Goal: Check status: Check status

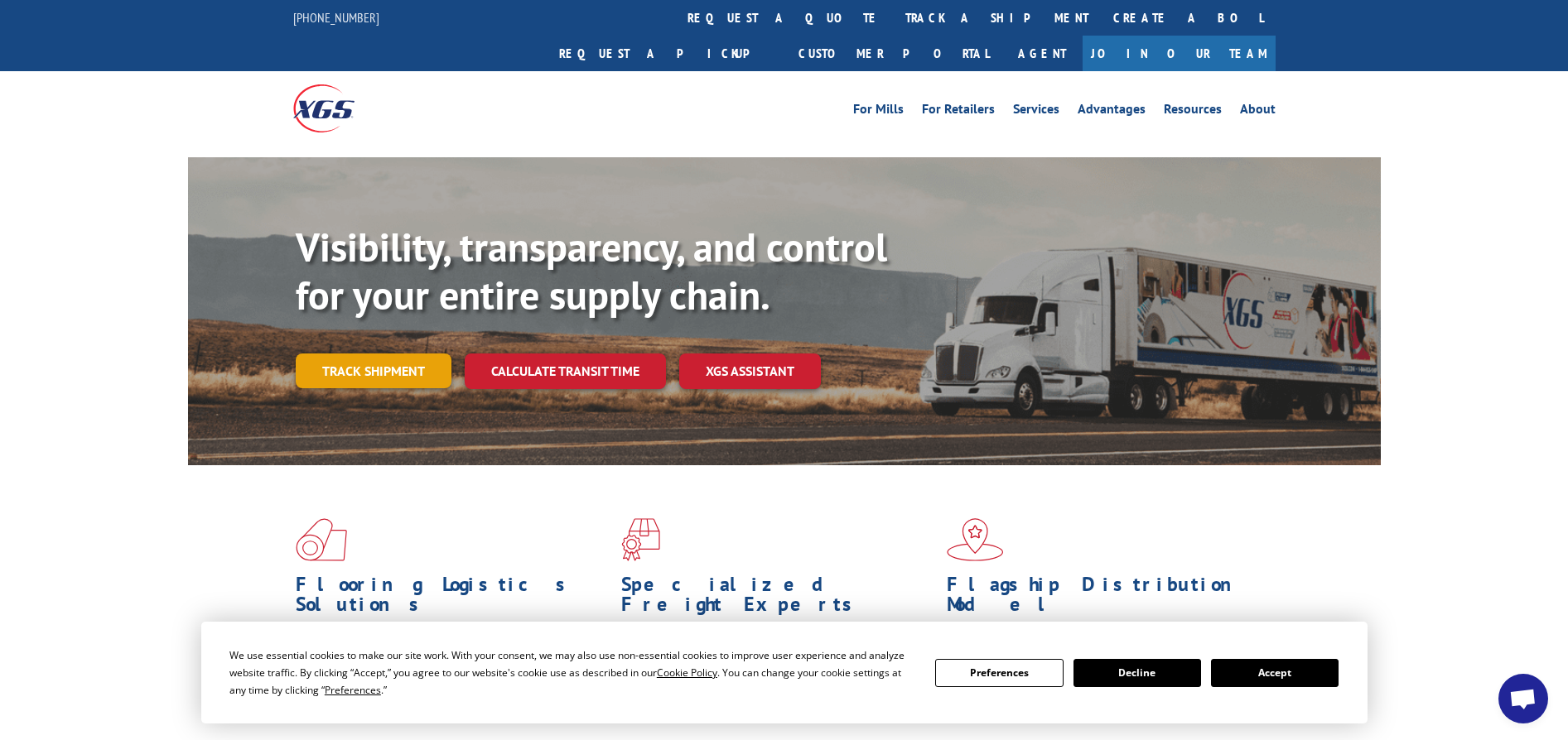
click at [389, 354] on link "Track shipment" at bounding box center [374, 371] width 156 height 35
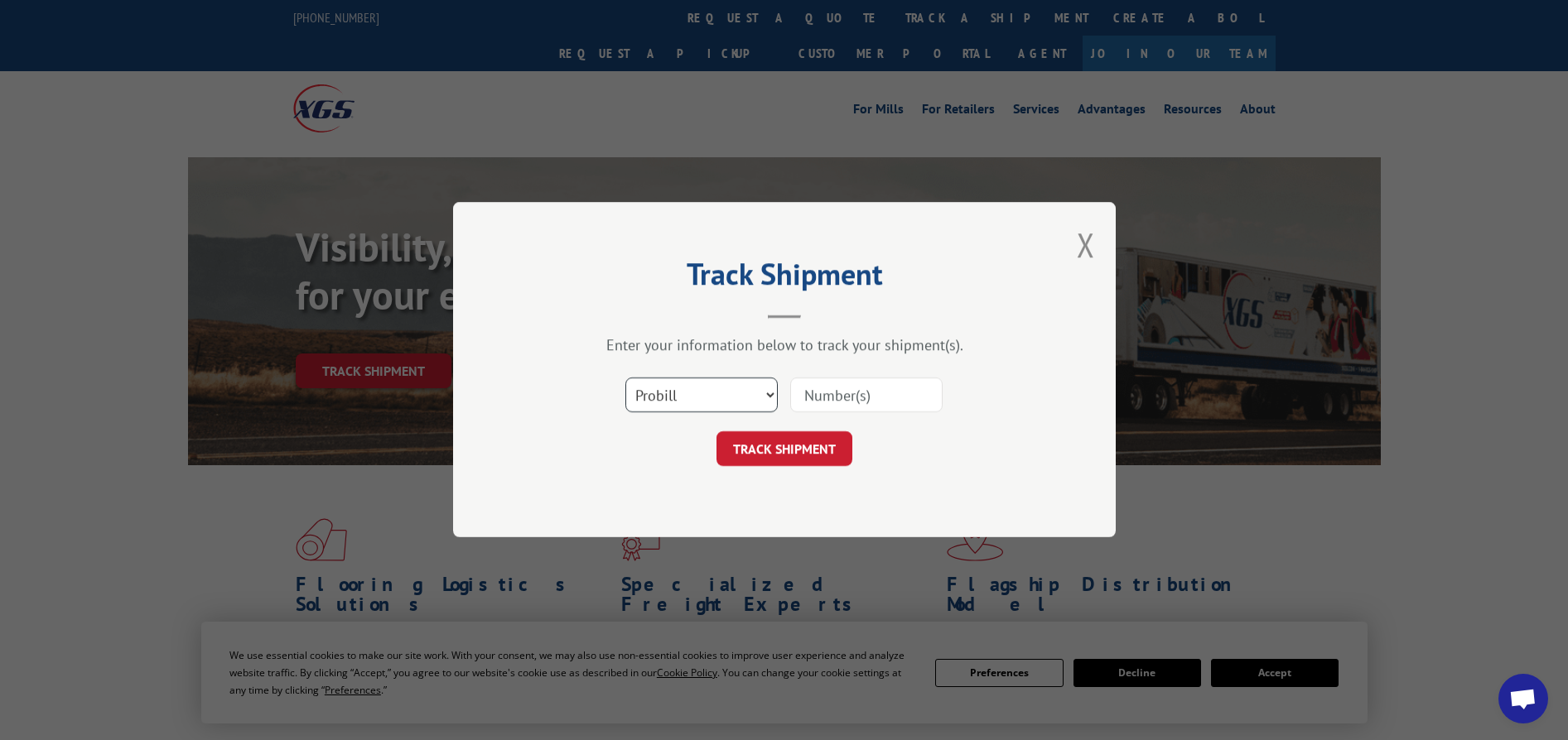
click at [672, 400] on select "Select category... Probill BOL PO" at bounding box center [701, 396] width 152 height 35
select select "bol"
click at [625, 378] on select "Select category... Probill BOL PO" at bounding box center [701, 396] width 152 height 35
click at [719, 400] on select "Select category... Probill BOL PO" at bounding box center [701, 396] width 152 height 35
click at [625, 378] on select "Select category... Probill BOL PO" at bounding box center [701, 396] width 152 height 35
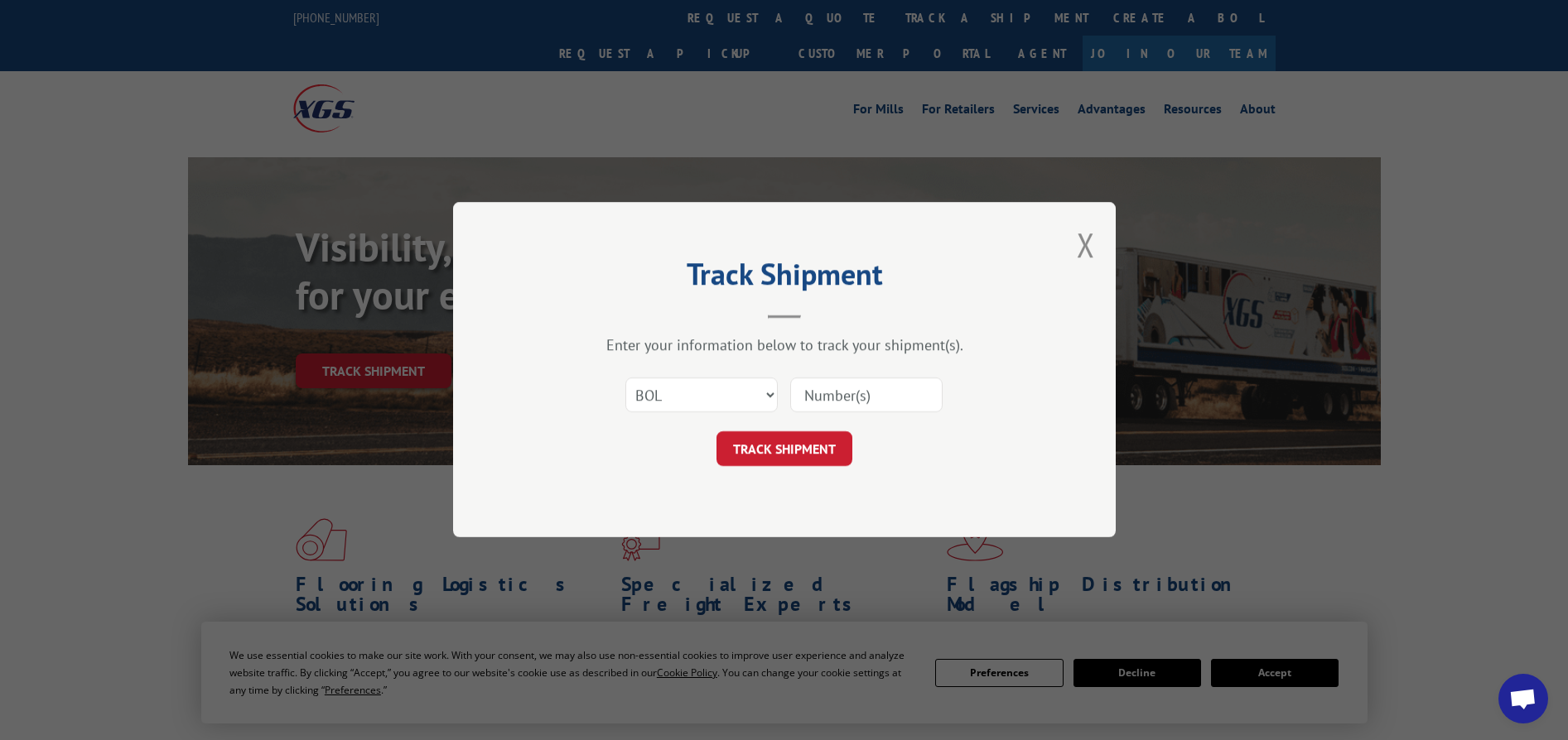
click at [836, 396] on input at bounding box center [866, 396] width 152 height 35
paste input "5513858"
type input "5513858"
click at [815, 458] on button "TRACK SHIPMENT" at bounding box center [784, 450] width 136 height 35
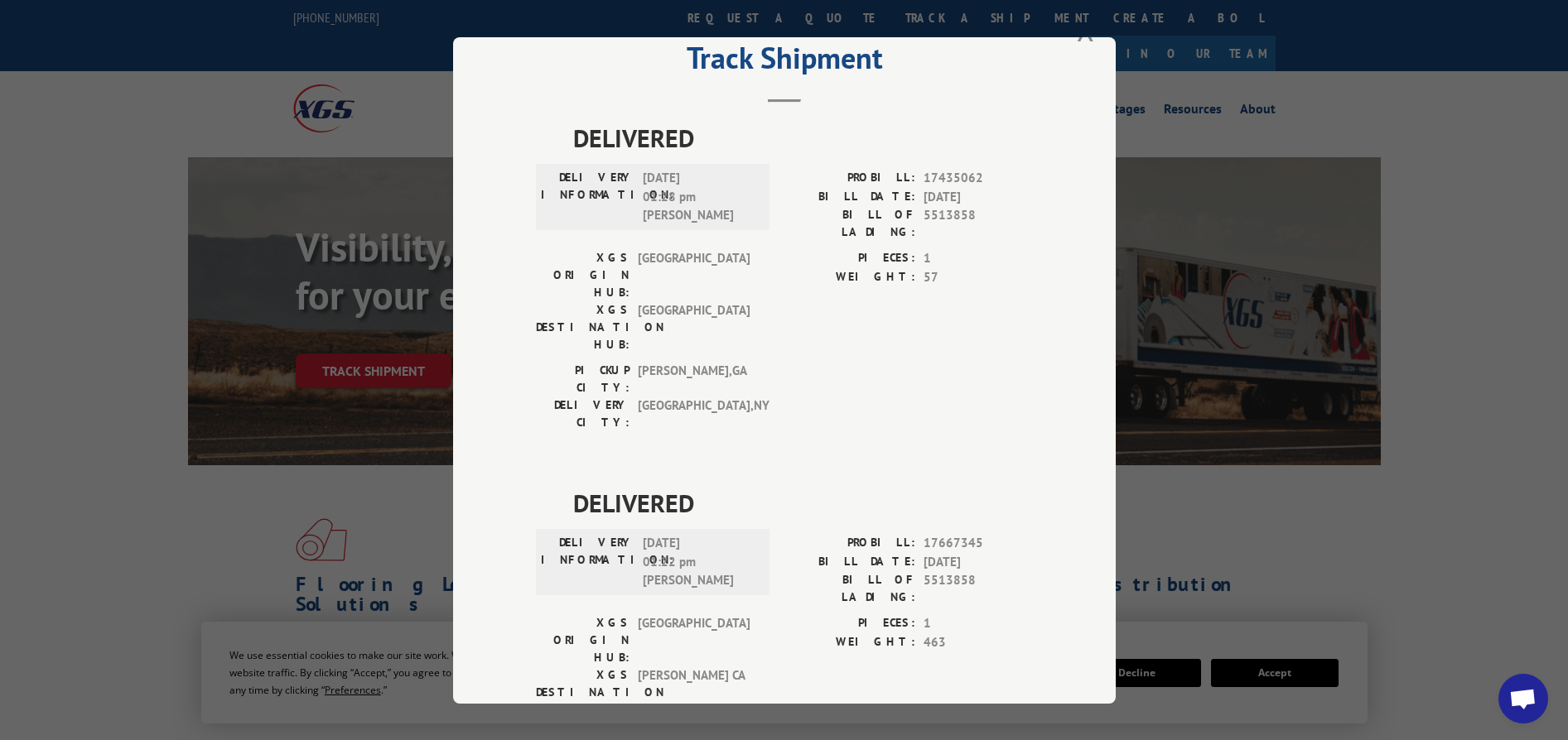
scroll to position [80, 0]
